Goal: Task Accomplishment & Management: Use online tool/utility

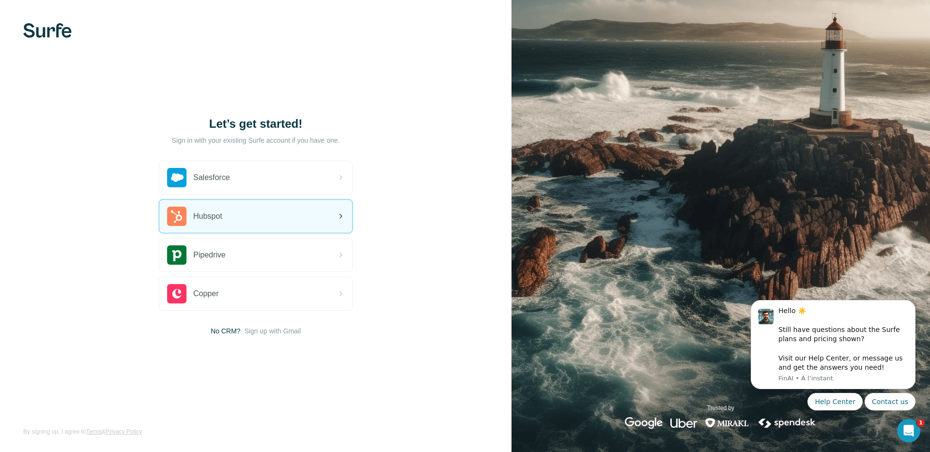
click at [273, 225] on div "Hubspot" at bounding box center [255, 216] width 193 height 33
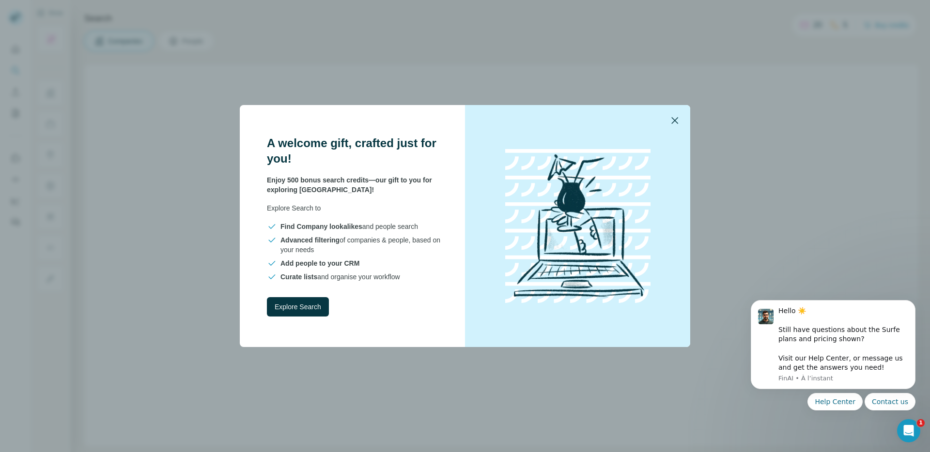
click at [675, 118] on icon "button" at bounding box center [675, 121] width 12 height 12
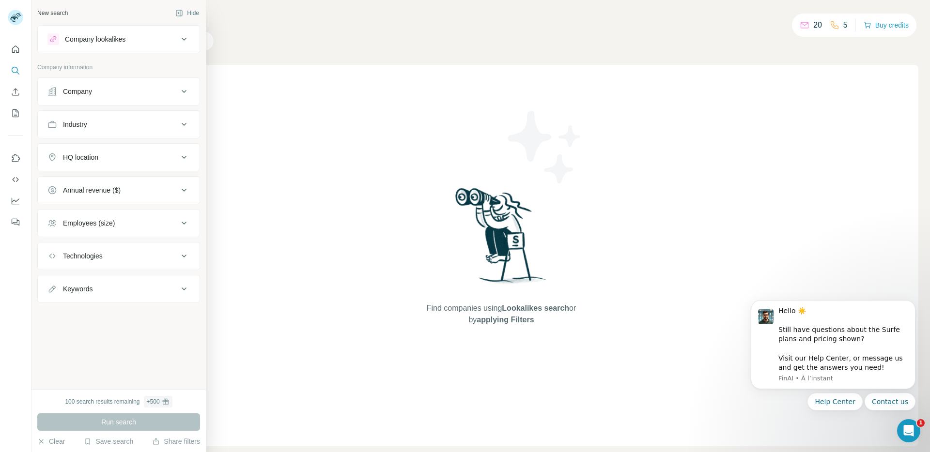
click at [171, 37] on div "Company lookalikes" at bounding box center [112, 39] width 131 height 12
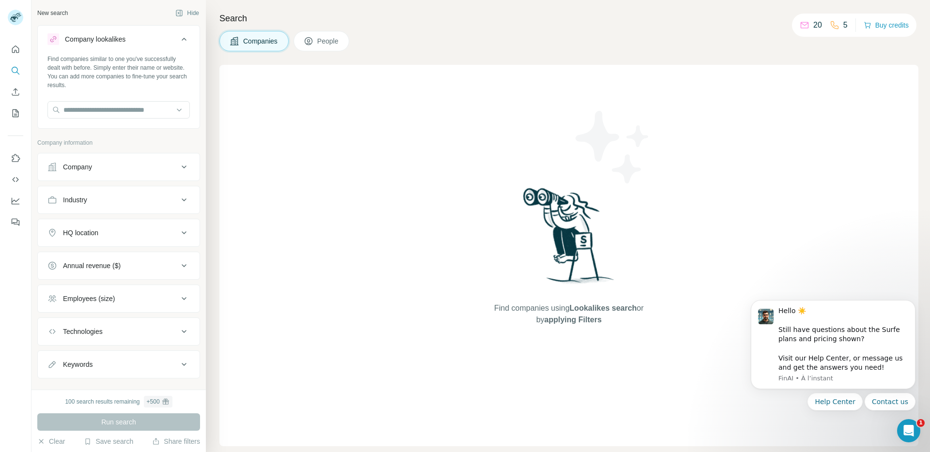
click at [123, 171] on div "Company" at bounding box center [112, 167] width 131 height 10
click at [16, 46] on icon "Quick start" at bounding box center [16, 50] width 10 height 10
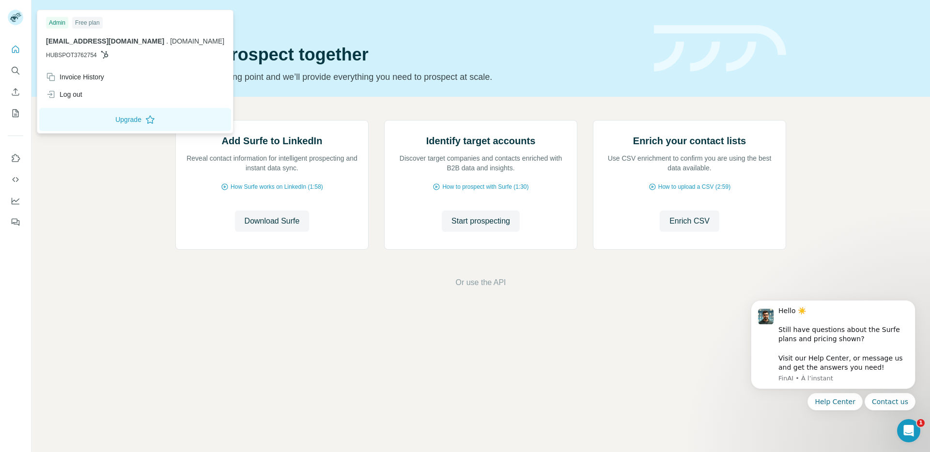
click at [94, 47] on div "[EMAIL_ADDRESS][DOMAIN_NAME] . [DOMAIN_NAME] HUBSPOT3762754" at bounding box center [135, 47] width 178 height 23
click at [88, 78] on div "Invoice History" at bounding box center [75, 77] width 58 height 10
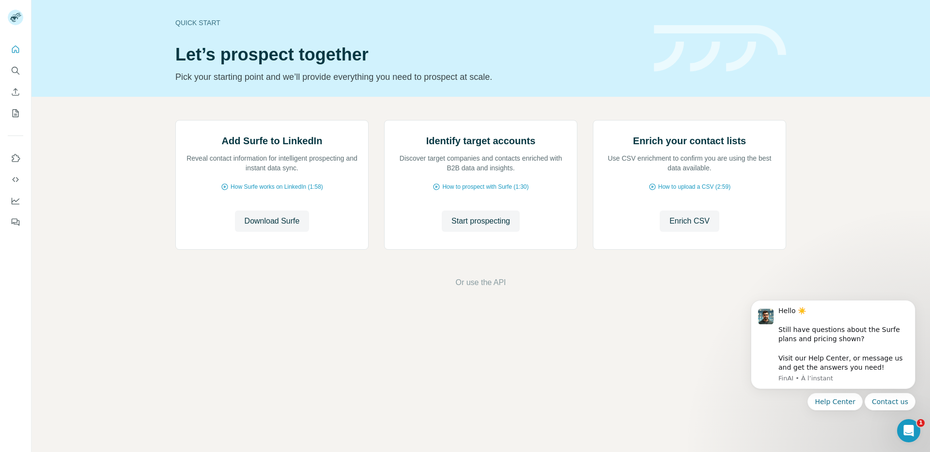
click at [145, 310] on div "Add Surfe to LinkedIn Reveal contact information for intelligent prospecting an…" at bounding box center [480, 204] width 899 height 215
click at [267, 227] on span "Download Surfe" at bounding box center [272, 222] width 55 height 12
click at [481, 227] on span "Start prospecting" at bounding box center [480, 222] width 59 height 12
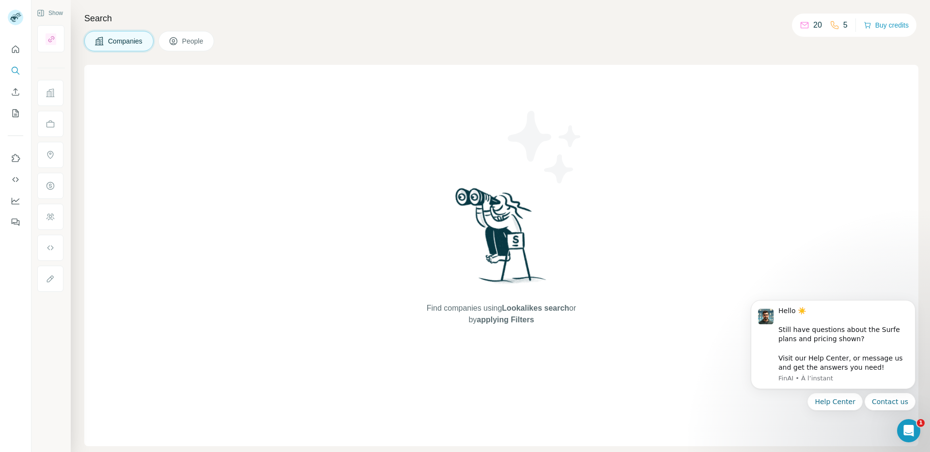
click at [136, 50] on button "Companies" at bounding box center [118, 41] width 69 height 20
